Goal: Task Accomplishment & Management: Use online tool/utility

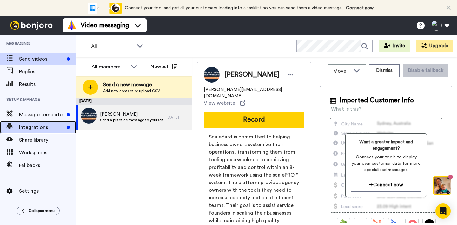
click at [31, 128] on span "Integrations" at bounding box center [41, 128] width 45 height 8
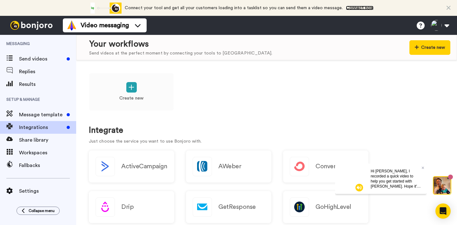
click at [360, 9] on link "Connect now" at bounding box center [360, 8] width 28 height 4
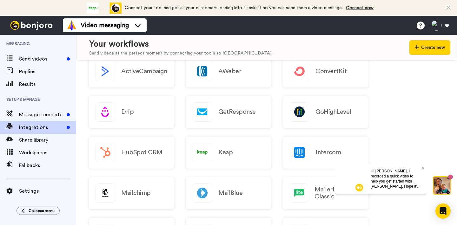
scroll to position [97, 0]
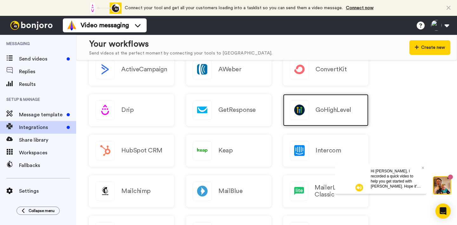
click at [322, 112] on h2 "GoHighLevel" at bounding box center [333, 110] width 36 height 7
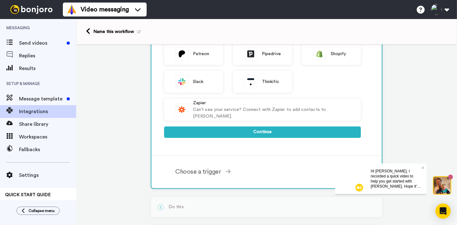
scroll to position [198, 0]
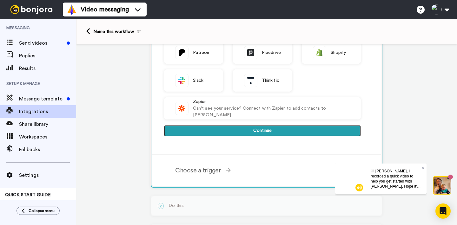
click at [261, 131] on button "Continue" at bounding box center [262, 130] width 197 height 11
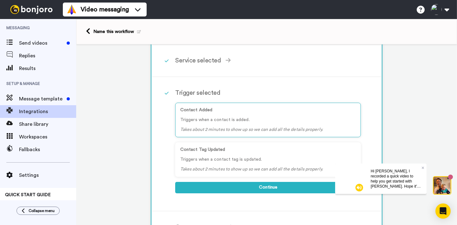
scroll to position [44, 0]
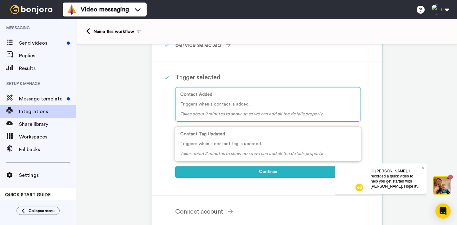
click at [228, 145] on p "Triggers when a contact tag is updated." at bounding box center [267, 144] width 175 height 7
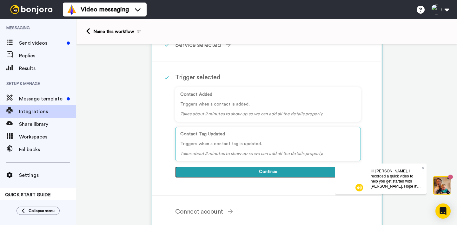
click at [260, 173] on button "Continue" at bounding box center [268, 172] width 186 height 11
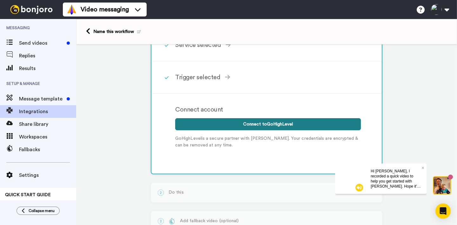
click at [268, 125] on button "Connect to GoHighLevel" at bounding box center [268, 124] width 186 height 12
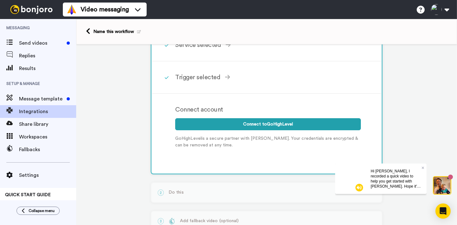
scroll to position [96, 0]
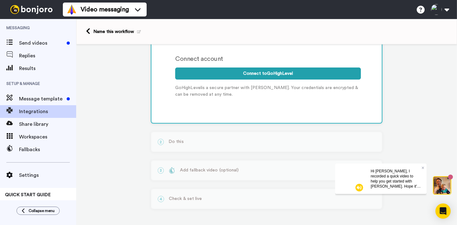
click at [424, 166] on div "Hi [PERSON_NAME], I recorded a quick video to help you get started with [PERSON…" at bounding box center [395, 178] width 61 height 30
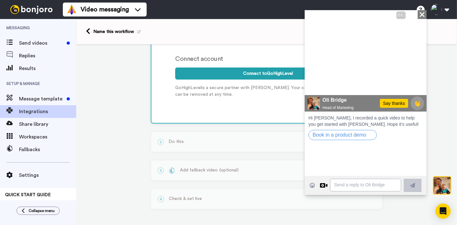
click at [422, 16] on icon "Close" at bounding box center [422, 14] width 6 height 8
